Goal: Transaction & Acquisition: Purchase product/service

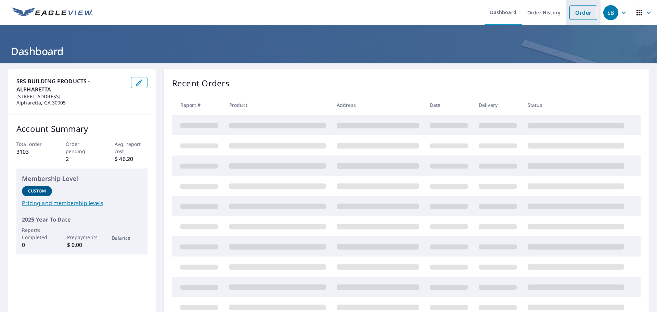
click at [576, 14] on link "Order" at bounding box center [583, 12] width 28 height 14
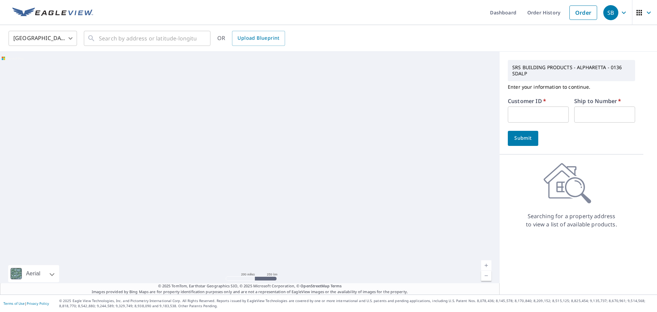
click at [520, 109] on input "text" at bounding box center [538, 114] width 61 height 16
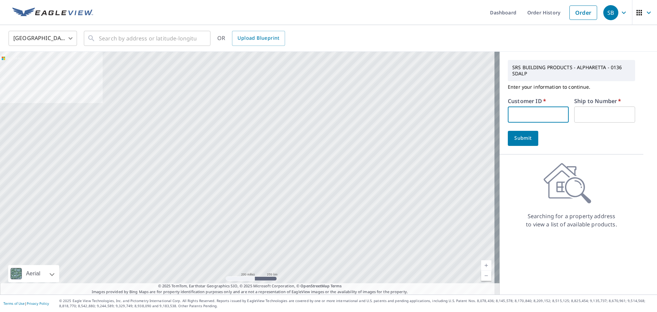
type input "BRA111"
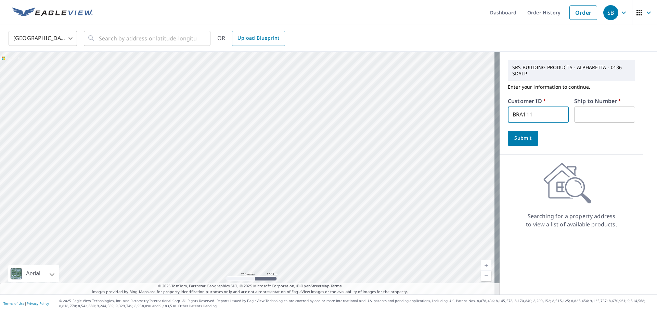
click at [602, 115] on input "text" at bounding box center [604, 114] width 61 height 16
type input "1"
click at [147, 38] on input "text" at bounding box center [147, 38] width 97 height 19
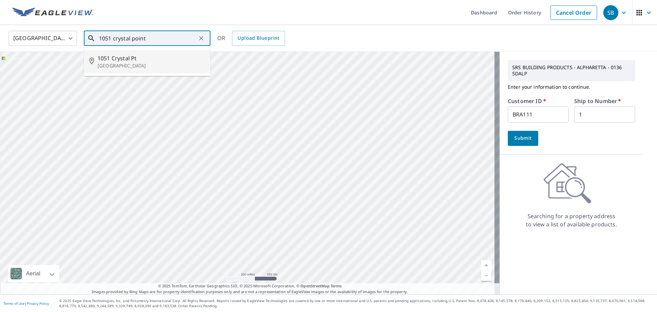
click at [135, 63] on p "[GEOGRAPHIC_DATA]" at bounding box center [150, 65] width 107 height 7
type input "[STREET_ADDRESS]"
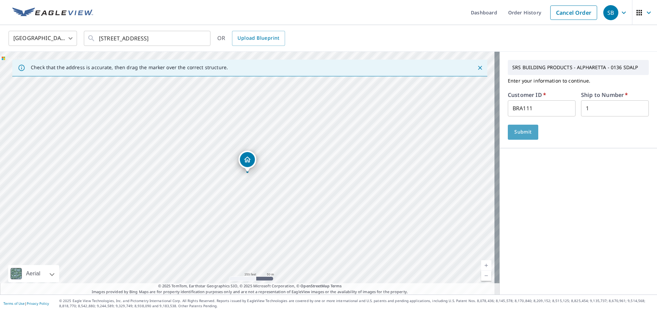
click at [525, 134] on span "Submit" at bounding box center [522, 132] width 19 height 9
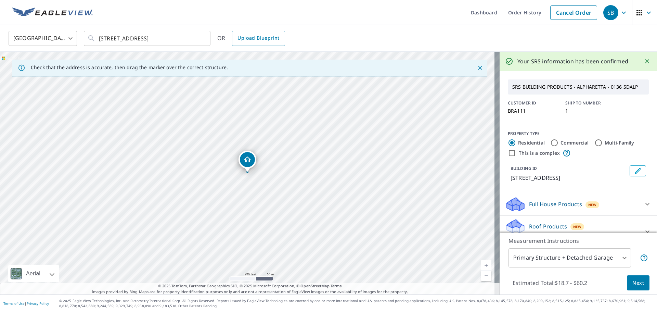
click at [634, 281] on span "Next" at bounding box center [638, 282] width 12 height 9
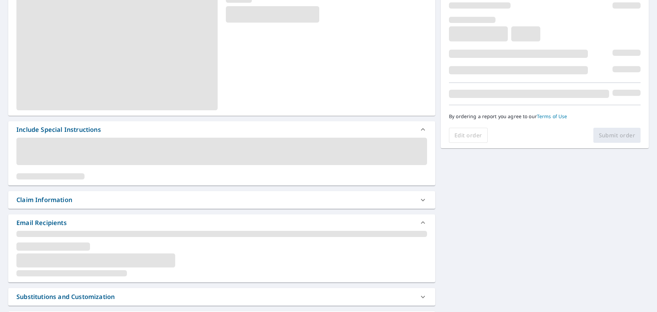
scroll to position [137, 0]
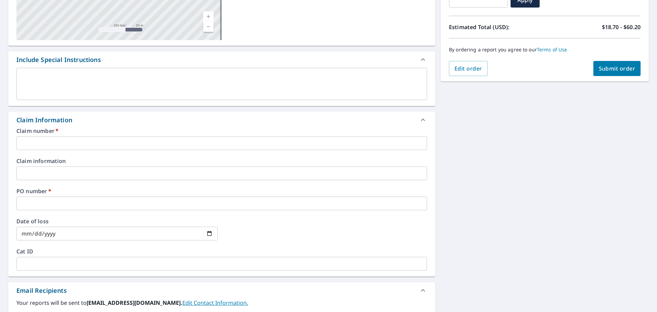
click at [55, 141] on input "text" at bounding box center [221, 143] width 410 height 14
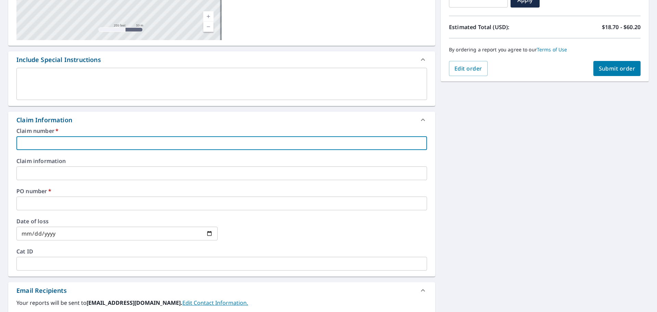
type input "NA"
checkbox input "true"
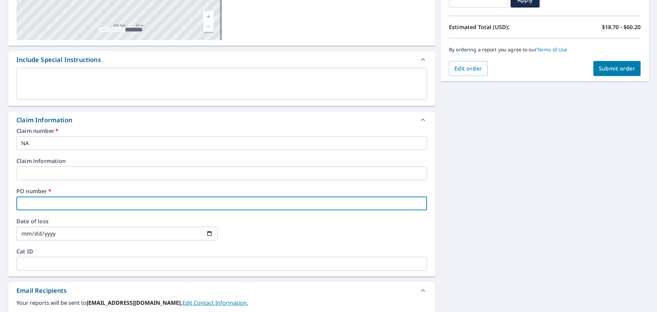
click at [54, 198] on input "text" at bounding box center [221, 203] width 410 height 14
type input "NA"
checkbox input "true"
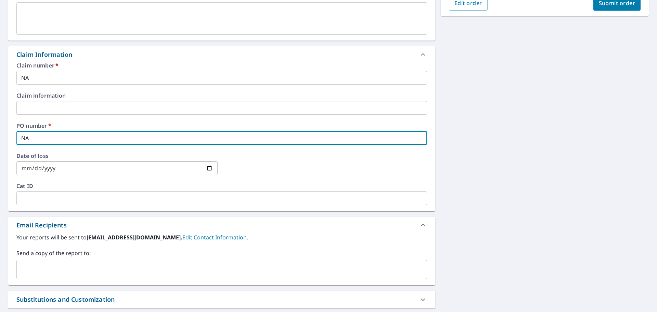
scroll to position [271, 0]
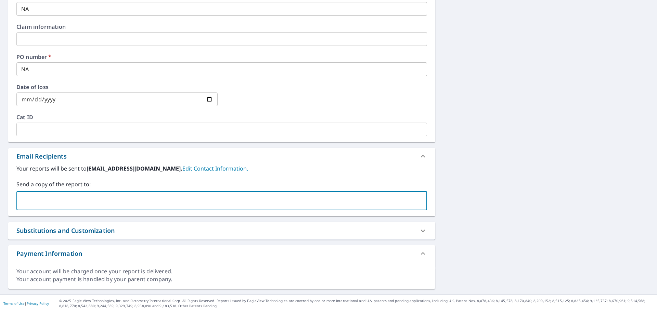
click at [41, 197] on input "text" at bounding box center [216, 200] width 394 height 13
click at [54, 201] on input "text" at bounding box center [216, 200] width 394 height 13
paste input "[PERSON_NAME] <[EMAIL_ADDRESS][DOMAIN_NAME]>"
drag, startPoint x: 61, startPoint y: 201, endPoint x: 4, endPoint y: 202, distance: 57.5
click at [5, 202] on div "[STREET_ADDRESS] Aerial Road A standard road map Aerial A detailed look from ab…" at bounding box center [328, 43] width 657 height 502
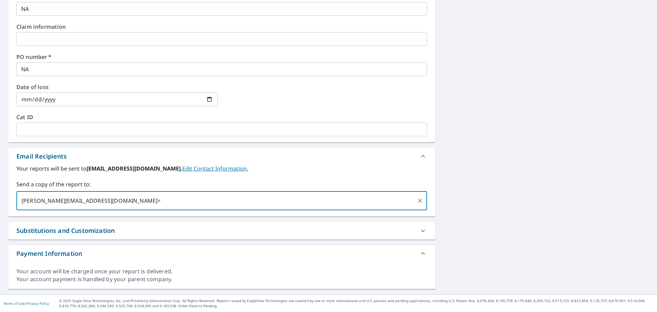
click at [193, 204] on input "[PERSON_NAME][EMAIL_ADDRESS][DOMAIN_NAME]>" at bounding box center [216, 200] width 394 height 13
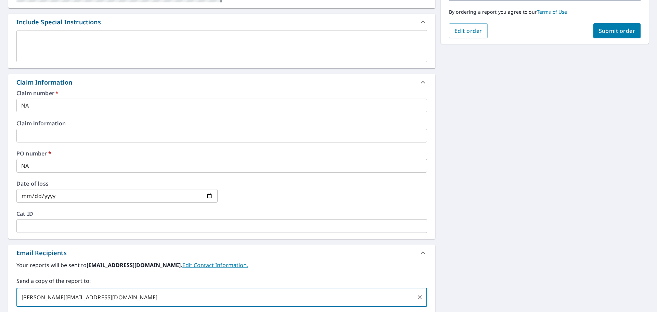
scroll to position [66, 0]
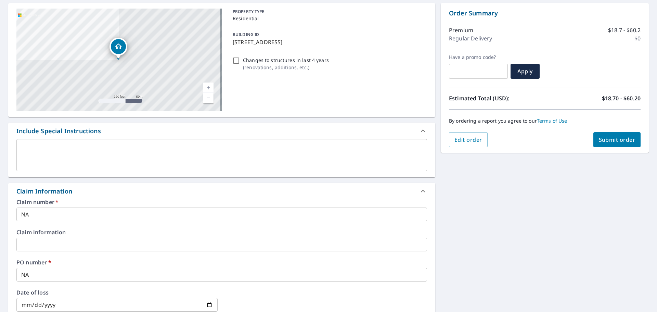
type input "[PERSON_NAME][EMAIL_ADDRESS][DOMAIN_NAME]"
click at [599, 147] on div "Order Summary Premium $18.7 - $60.2 Regular Delivery $0 Have a promo code? ​ Ap…" at bounding box center [545, 77] width 208 height 149
click at [601, 144] on button "Submit order" at bounding box center [617, 139] width 48 height 15
checkbox input "true"
